Goal: Obtain resource: Obtain resource

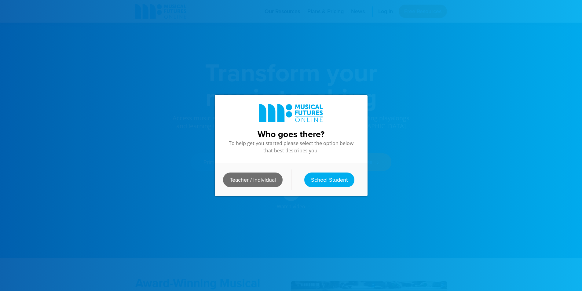
click at [262, 182] on link "Teacher / Individual" at bounding box center [253, 180] width 60 height 15
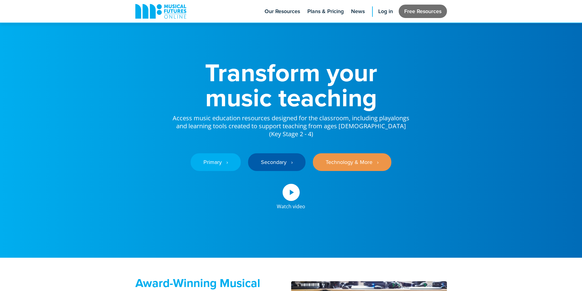
click at [423, 6] on link "Free Resources" at bounding box center [423, 11] width 48 height 13
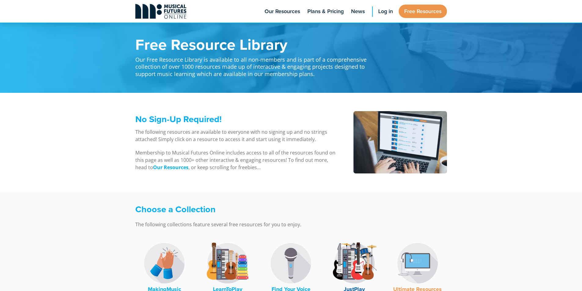
click at [174, 9] on icon at bounding box center [175, 11] width 3 height 4
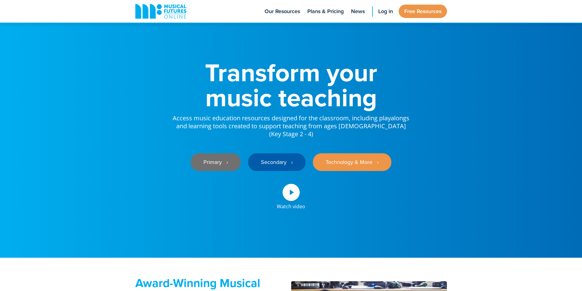
click at [232, 169] on link "Primary ‎‏‏‎ ‎ ›" at bounding box center [216, 162] width 50 height 18
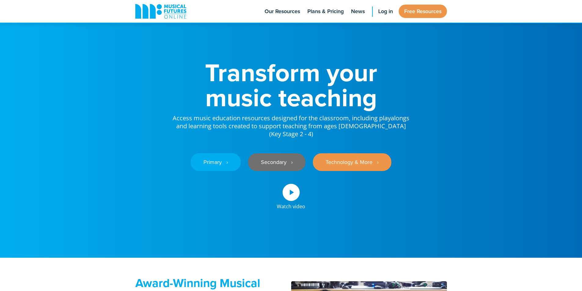
click at [279, 164] on link "Secondary ‎‏‏‎ ‎ ›" at bounding box center [276, 162] width 57 height 18
click at [288, 169] on link "Secondary ‎‏‏‎ ‎ ›" at bounding box center [276, 162] width 57 height 18
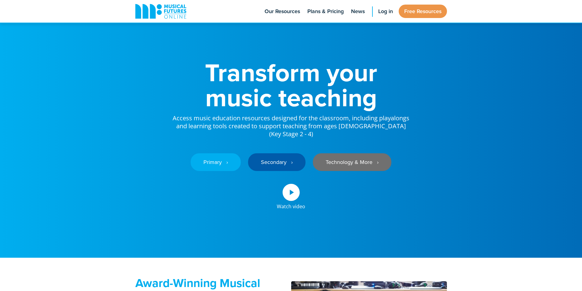
click at [354, 169] on link "Technology & More ‎‏‏‎ ‎ ›" at bounding box center [352, 162] width 79 height 18
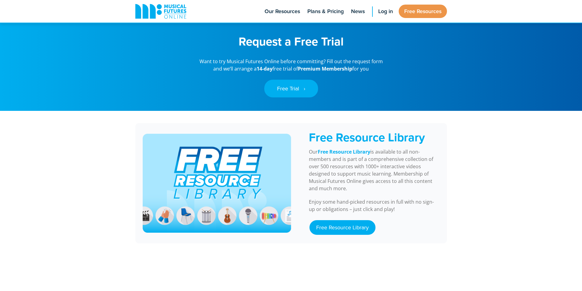
scroll to position [432, 0]
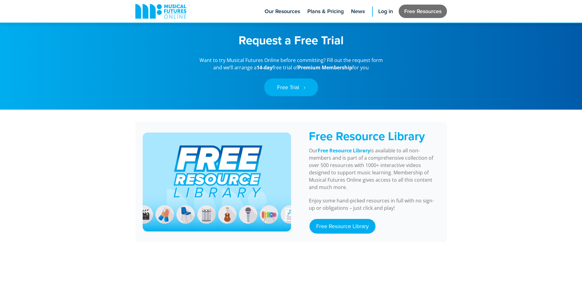
click at [404, 15] on link "Free Resources" at bounding box center [423, 11] width 48 height 13
